Goal: Task Accomplishment & Management: Manage account settings

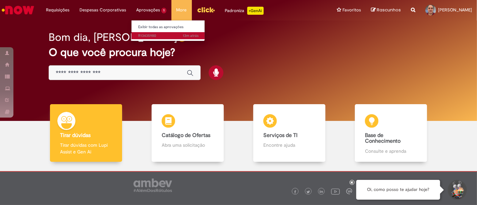
click at [148, 35] on span "13m atrás 13 minutos atrás R13435980" at bounding box center [168, 35] width 60 height 5
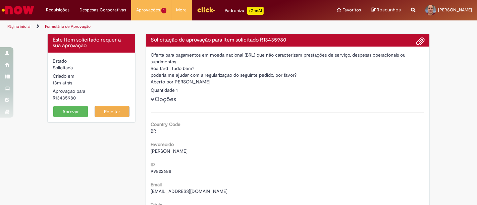
click at [67, 111] on button "Aprovar" at bounding box center [70, 111] width 35 height 11
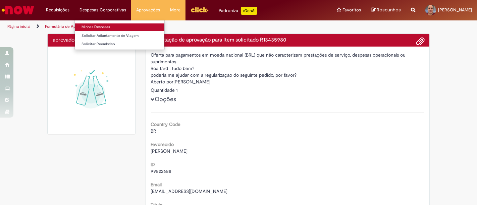
click at [106, 26] on link "Minhas Despesas" at bounding box center [120, 26] width 90 height 7
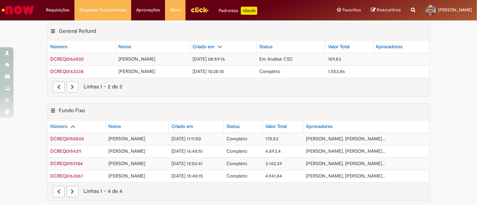
click at [265, 59] on span "Em Análise CSC" at bounding box center [277, 59] width 34 height 6
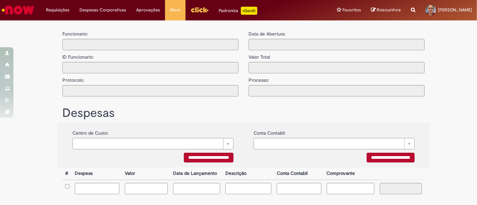
type input "**********"
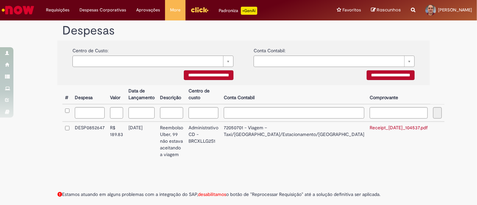
scroll to position [125, 0]
